Goal: Navigation & Orientation: Find specific page/section

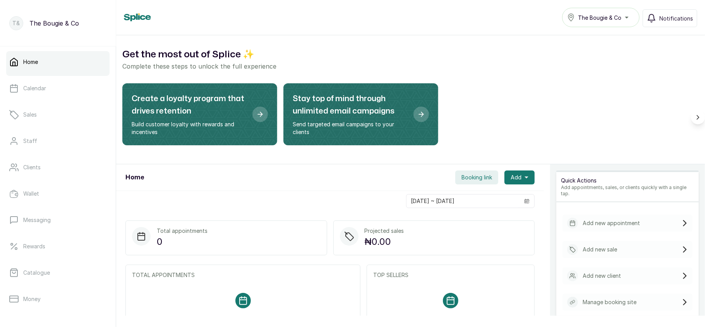
click at [604, 22] on div "The Bougie & Co" at bounding box center [600, 17] width 67 height 9
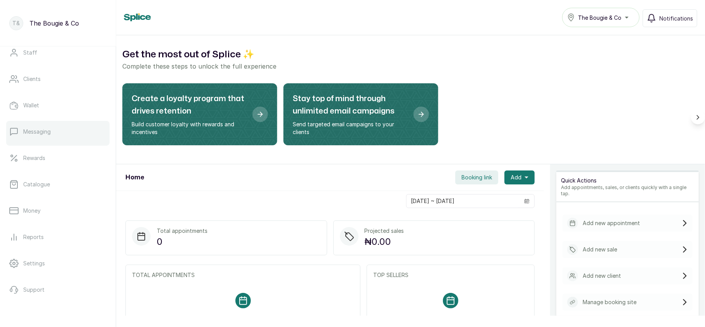
scroll to position [112, 0]
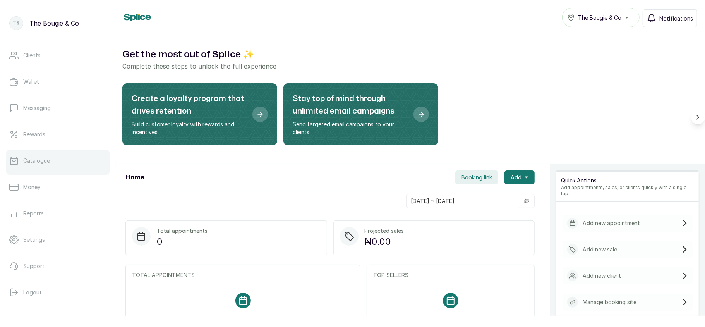
click at [42, 160] on p "Catalogue" at bounding box center [36, 161] width 27 height 8
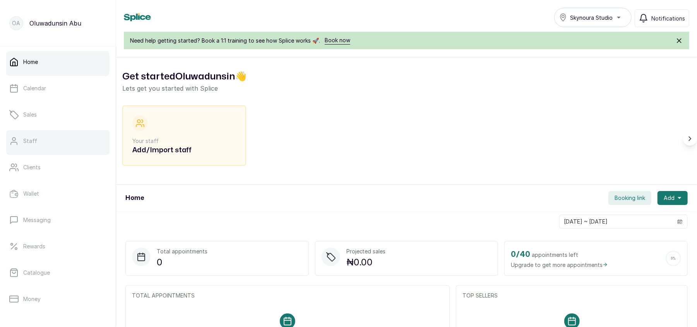
click at [36, 145] on link "Staff" at bounding box center [57, 141] width 103 height 22
